Goal: Check status

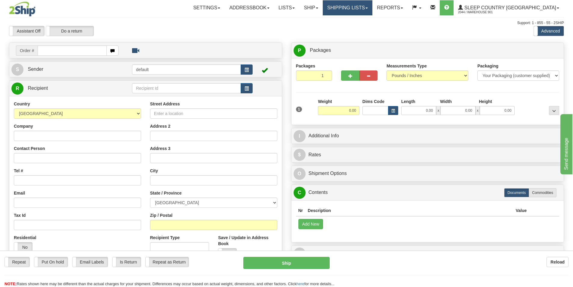
click at [368, 8] on span at bounding box center [367, 8] width 2 height 1
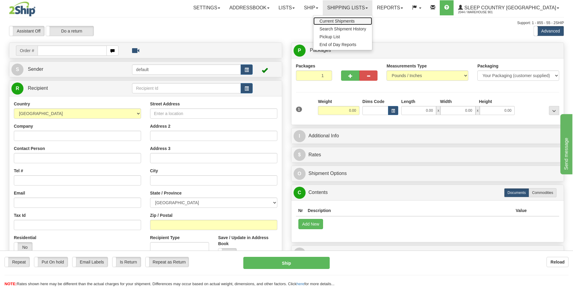
click at [372, 18] on link "Current Shipments" at bounding box center [343, 21] width 59 height 8
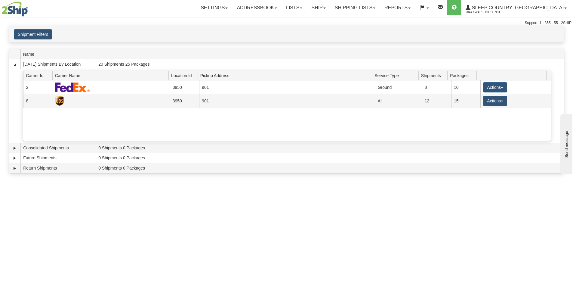
click at [271, 227] on div "Toggle navigation Settings Shipping Preferences Fields Preferences New Recipien…" at bounding box center [286, 143] width 573 height 287
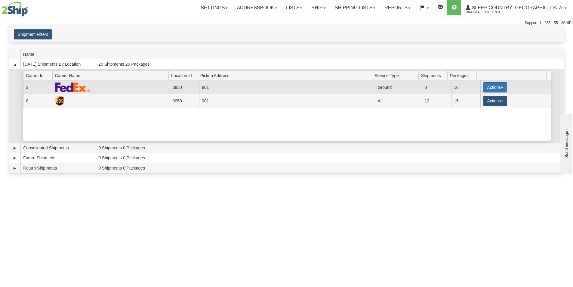
click at [500, 88] on button "Actions" at bounding box center [495, 87] width 24 height 10
click at [478, 98] on span "Details" at bounding box center [473, 98] width 16 height 4
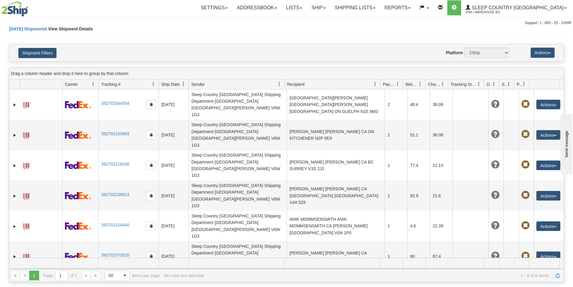
click at [502, 251] on div "31551280 2044 392702044504 08/31/2025 08/31/2025 02:40:14 PM Sleep Country Cana…" at bounding box center [286, 173] width 555 height 168
